Goal: Navigation & Orientation: Find specific page/section

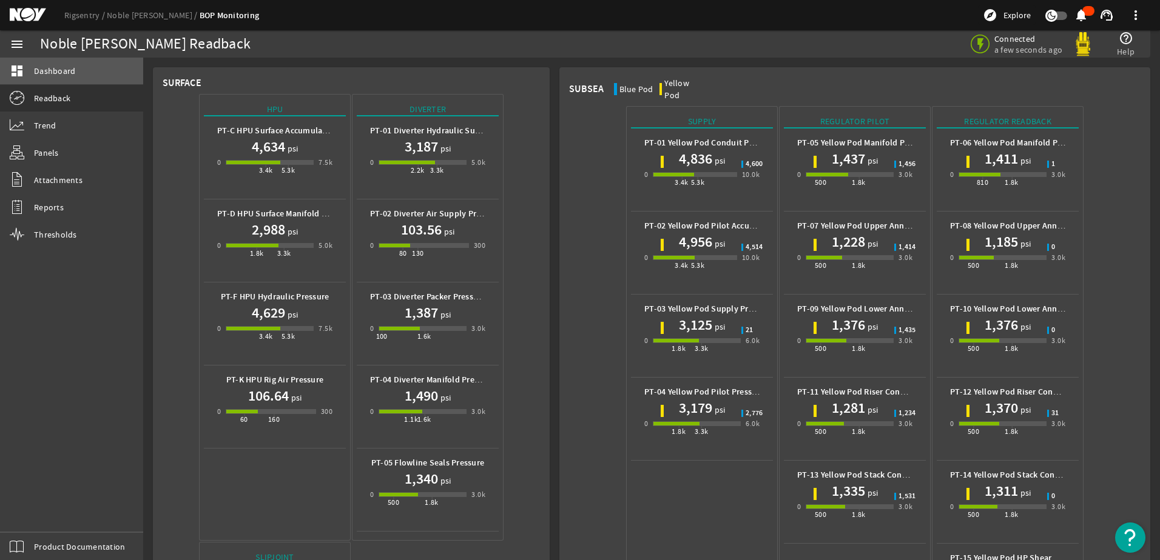
drag, startPoint x: 0, startPoint y: 0, endPoint x: 47, endPoint y: 71, distance: 85.0
click at [47, 71] on span "Dashboard" at bounding box center [54, 71] width 41 height 12
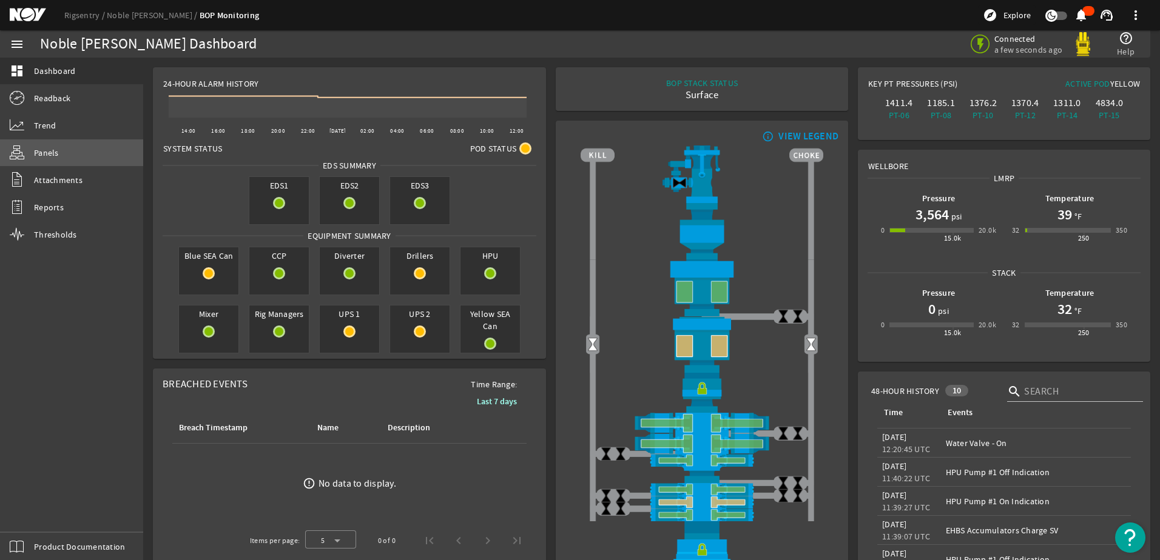
click at [46, 153] on span "Panels" at bounding box center [46, 153] width 25 height 12
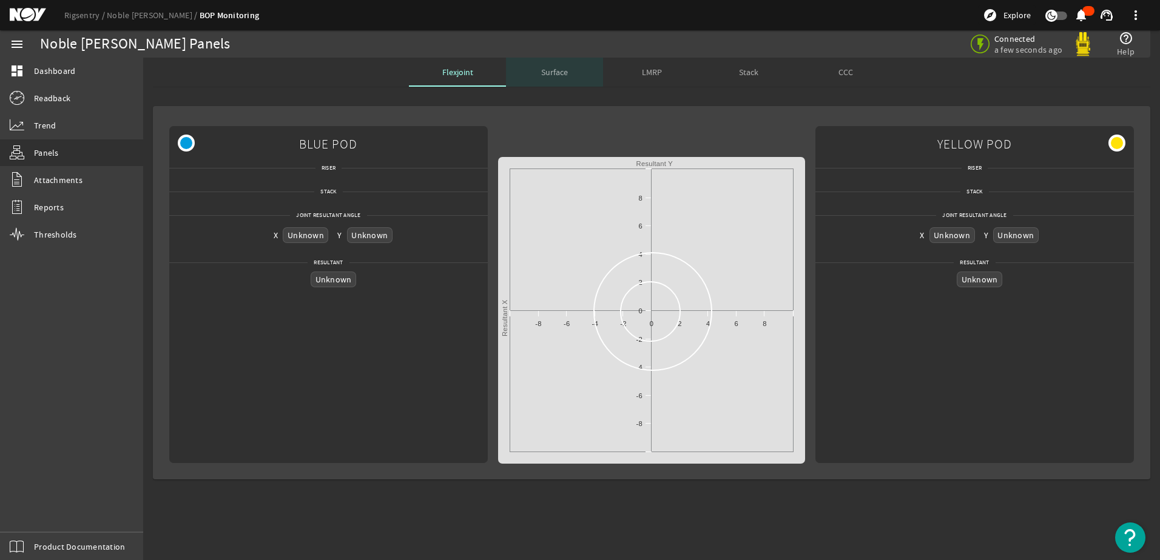
click at [548, 68] on span "Surface" at bounding box center [554, 72] width 27 height 8
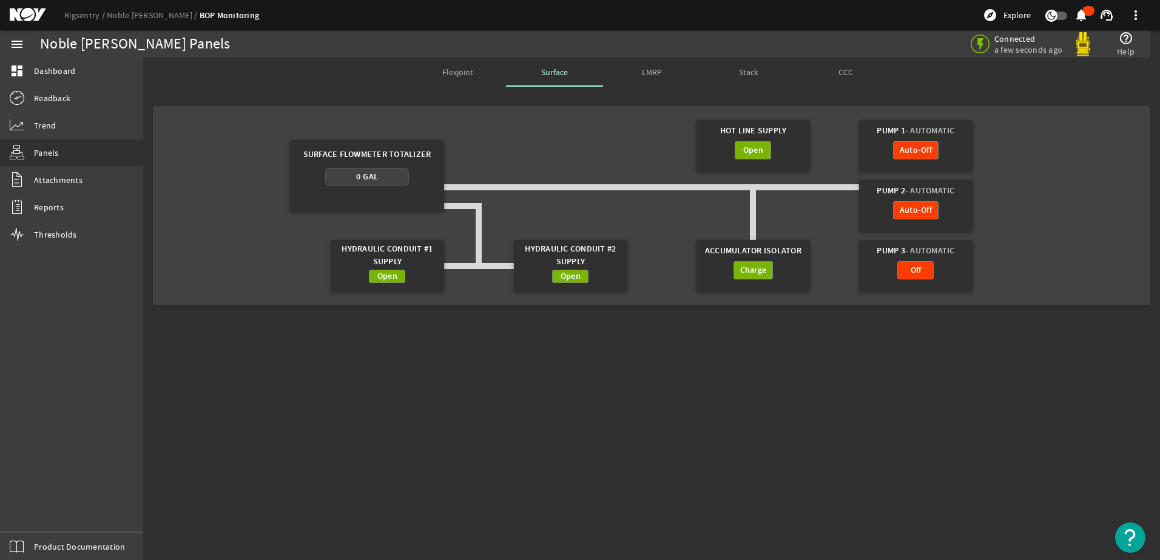
drag, startPoint x: 852, startPoint y: 112, endPoint x: 947, endPoint y: 277, distance: 190.7
click at [947, 277] on mat-card "Hot Line Supply Open Pump 1 - Automatic Auto-Off Surface Flowmeter Totalizer 0 …" at bounding box center [651, 206] width 997 height 200
drag, startPoint x: 947, startPoint y: 277, endPoint x: 996, endPoint y: 168, distance: 119.7
click at [1001, 140] on gridster "Hot Line Supply Open Pump 1 - Automatic Auto-Off Surface Flowmeter Totalizer 0 …" at bounding box center [651, 206] width 975 height 180
drag, startPoint x: 965, startPoint y: 220, endPoint x: 988, endPoint y: 217, distance: 23.2
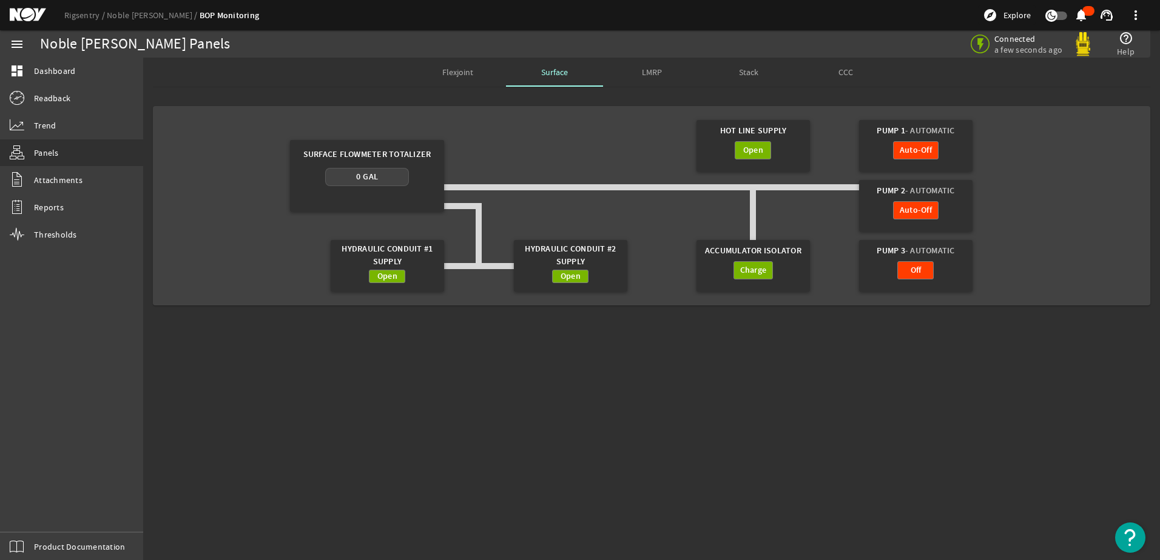
click at [966, 220] on div "Auto-Off" at bounding box center [915, 216] width 102 height 30
click at [959, 275] on div "Off" at bounding box center [915, 276] width 102 height 30
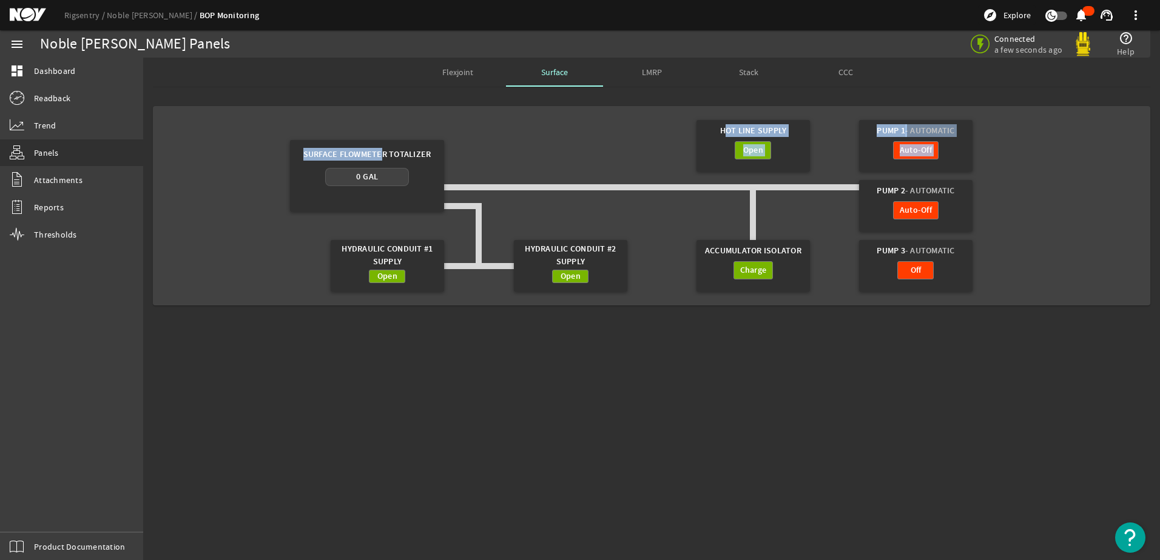
drag, startPoint x: 340, startPoint y: 154, endPoint x: 376, endPoint y: 156, distance: 36.4
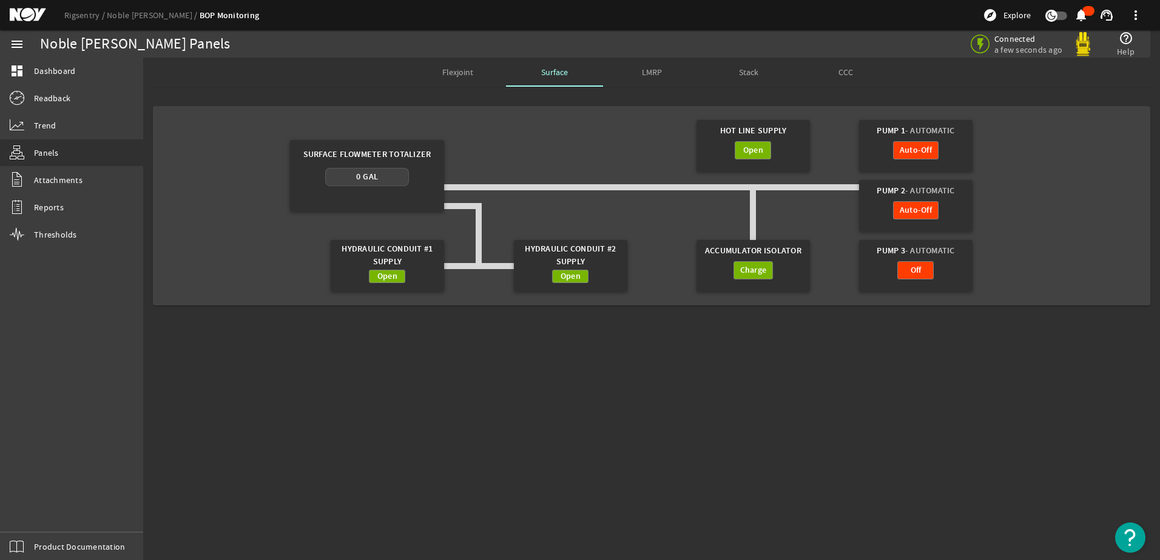
click at [381, 153] on div "Surface Flowmeter Totalizer" at bounding box center [367, 154] width 139 height 28
drag, startPoint x: 387, startPoint y: 155, endPoint x: 362, endPoint y: 155, distance: 24.9
click at [362, 155] on div "Surface Flowmeter Totalizer" at bounding box center [367, 154] width 139 height 28
drag, startPoint x: 362, startPoint y: 155, endPoint x: 339, endPoint y: 154, distance: 23.1
click at [339, 154] on div "Surface Flowmeter Totalizer" at bounding box center [367, 154] width 139 height 28
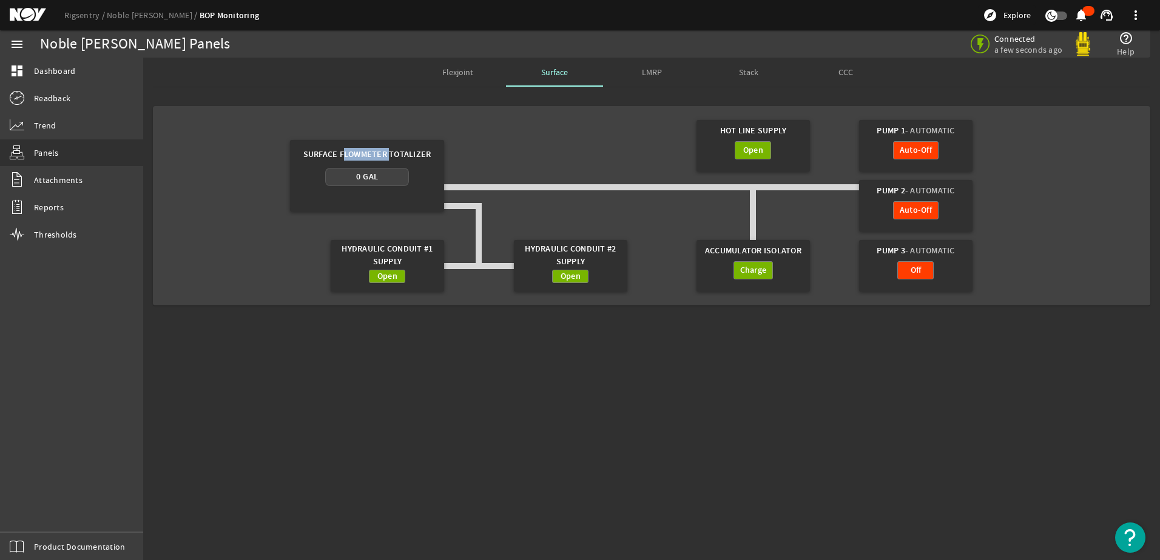
drag, startPoint x: 341, startPoint y: 154, endPoint x: 386, endPoint y: 156, distance: 44.3
click at [386, 156] on div "Surface Flowmeter Totalizer" at bounding box center [367, 154] width 139 height 28
click at [247, 141] on gridster "Hot Line Supply Open Pump 1 - Automatic Auto-Off Surface Flowmeter Totalizer 0 …" at bounding box center [651, 206] width 975 height 180
click at [71, 68] on span "Dashboard" at bounding box center [54, 71] width 41 height 12
